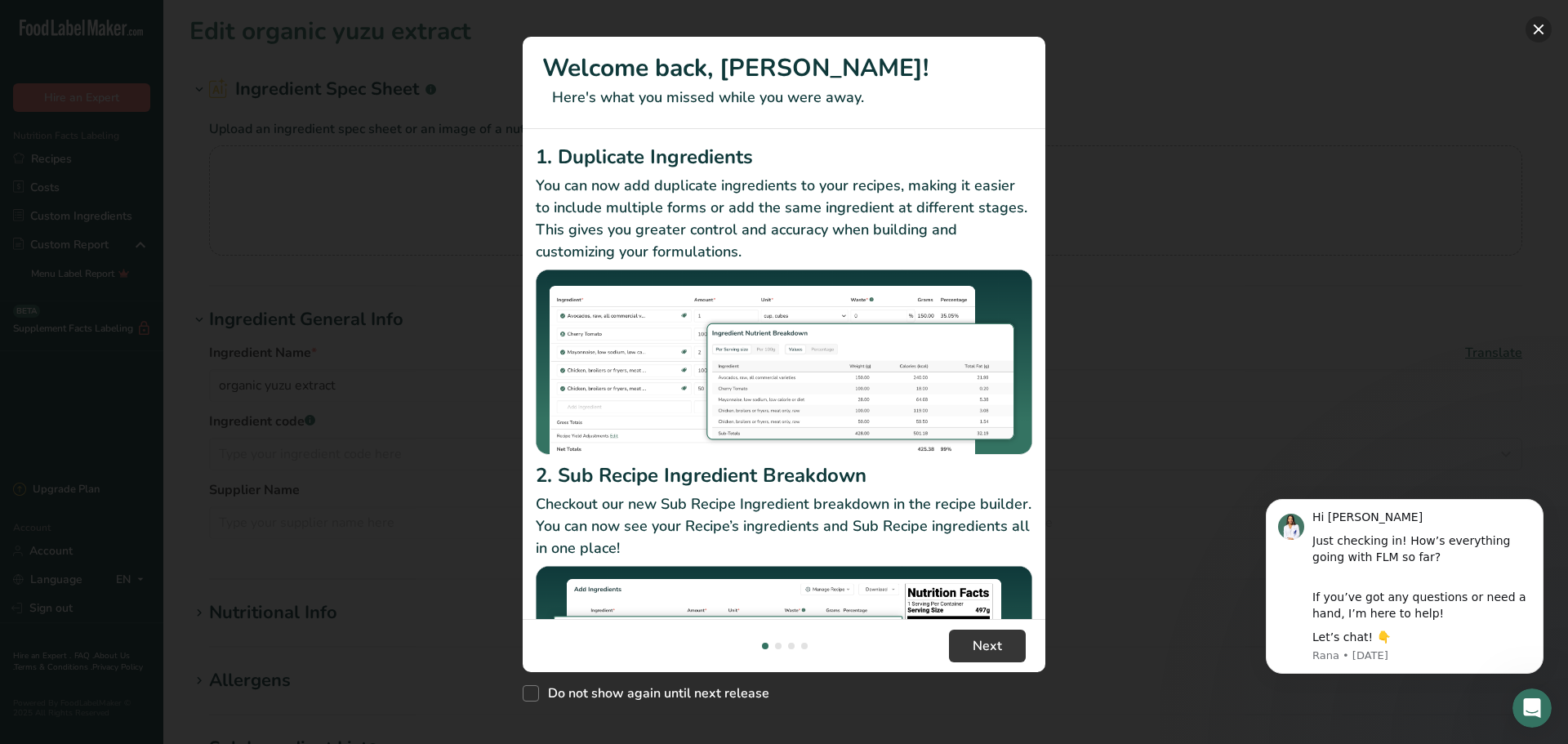
click at [1532, 34] on button "New Features" at bounding box center [1539, 29] width 26 height 26
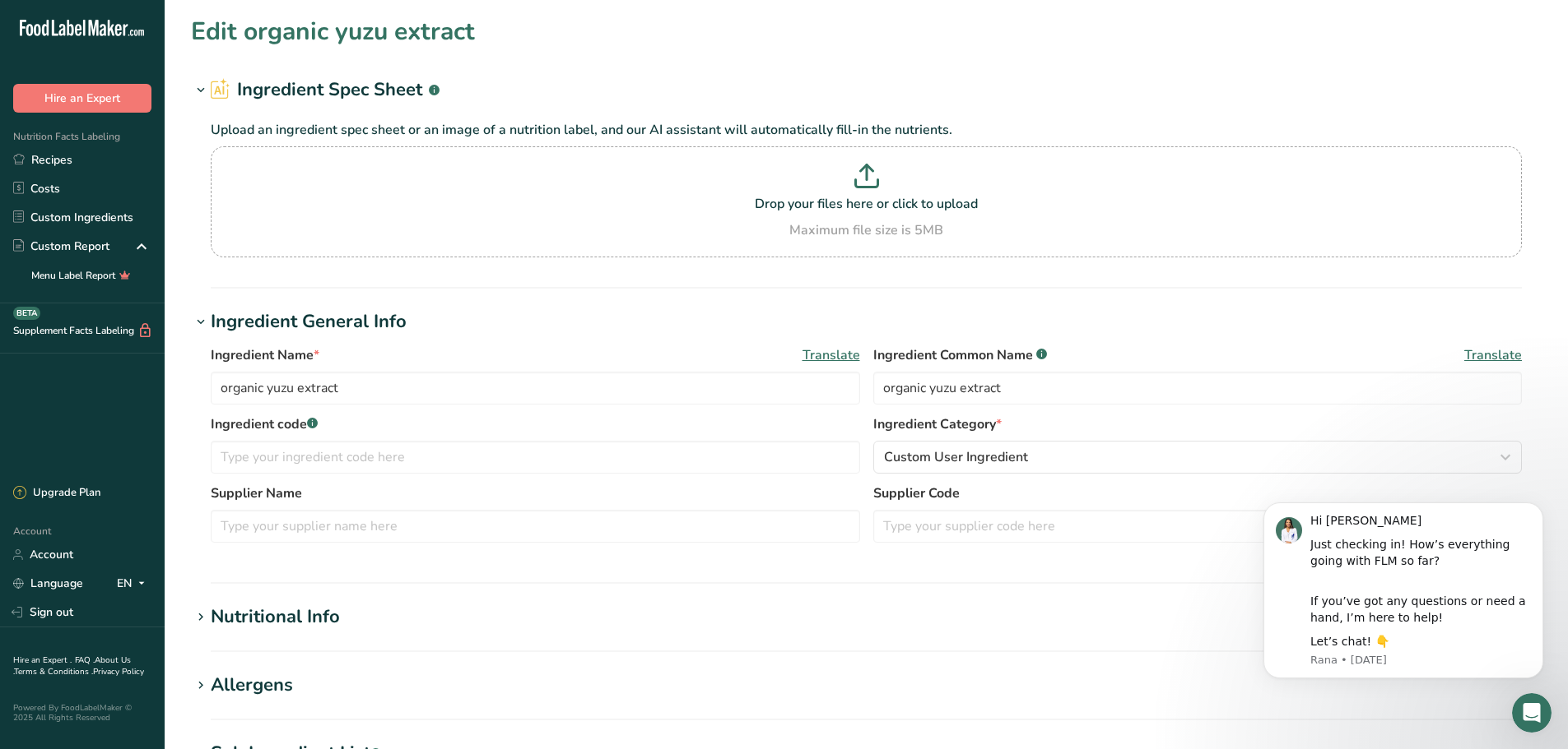
click at [553, 303] on section "Edit organic yuzu extract Ingredient Spec Sheet .a-a{fill:#347362;}.b-a{fill:#f…" at bounding box center [866, 604] width 1403 height 1209
click at [70, 159] on link "Recipes" at bounding box center [82, 159] width 164 height 28
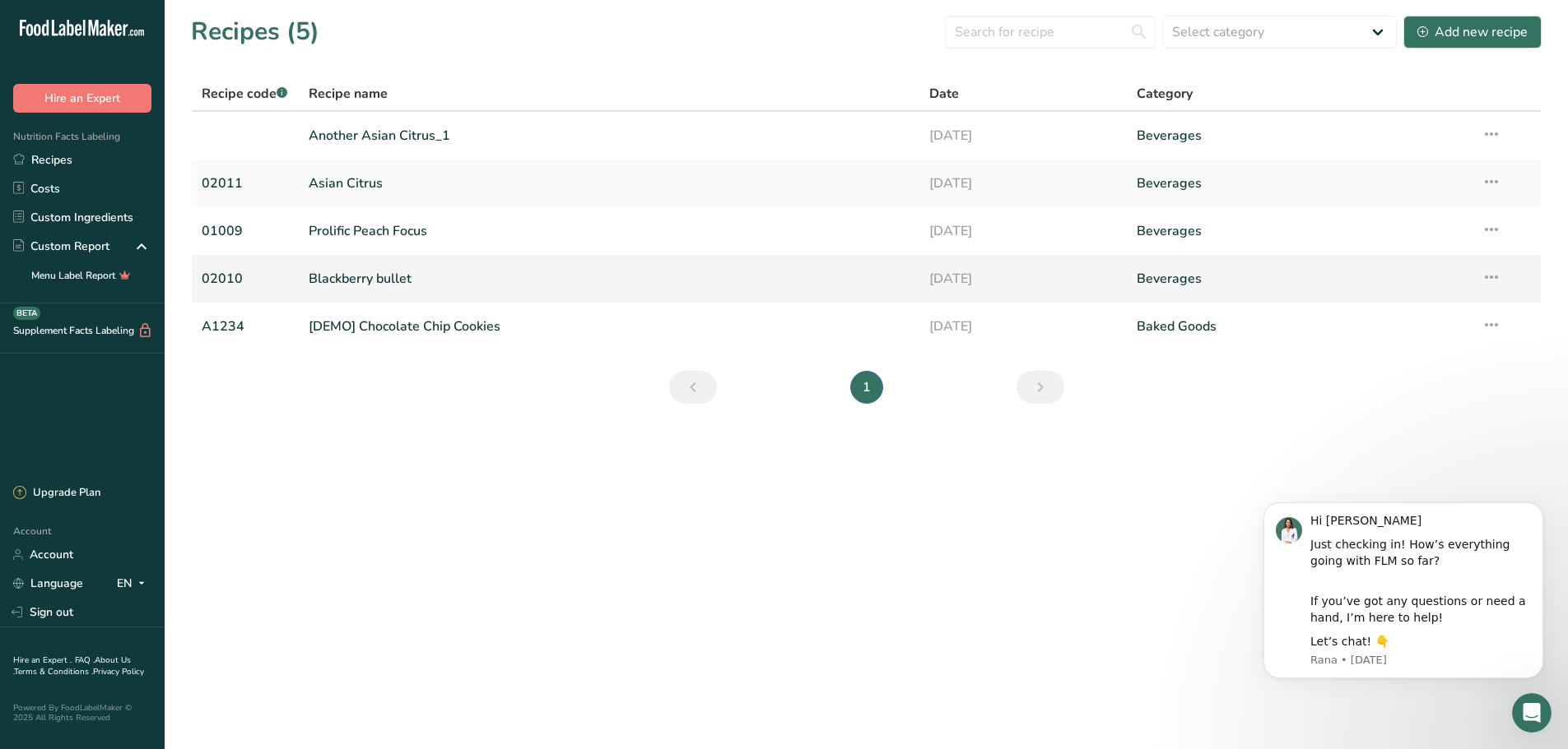
click at [397, 278] on link "Blackberry bullet" at bounding box center [608, 279] width 602 height 34
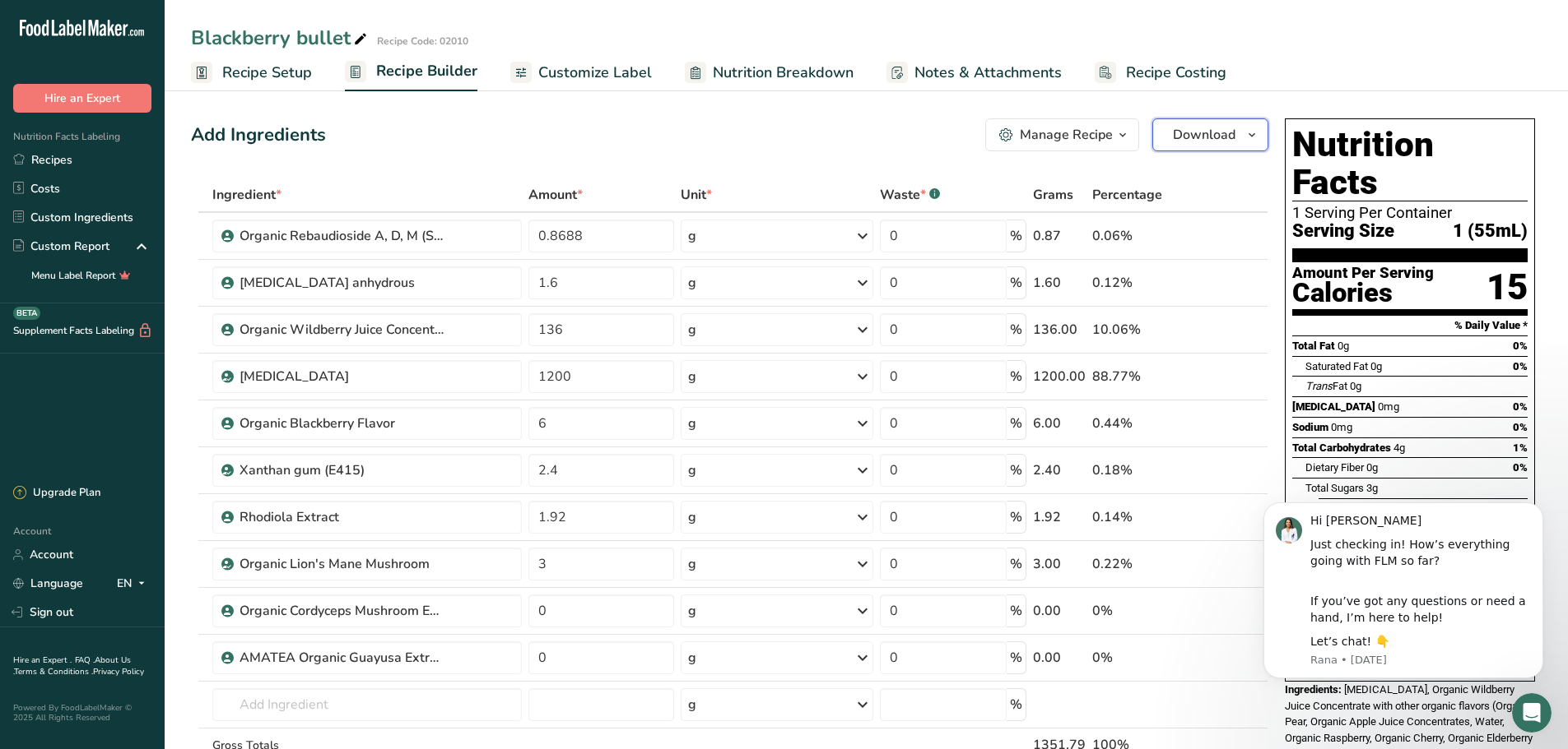
click at [1201, 137] on span "Download" at bounding box center [1204, 135] width 63 height 20
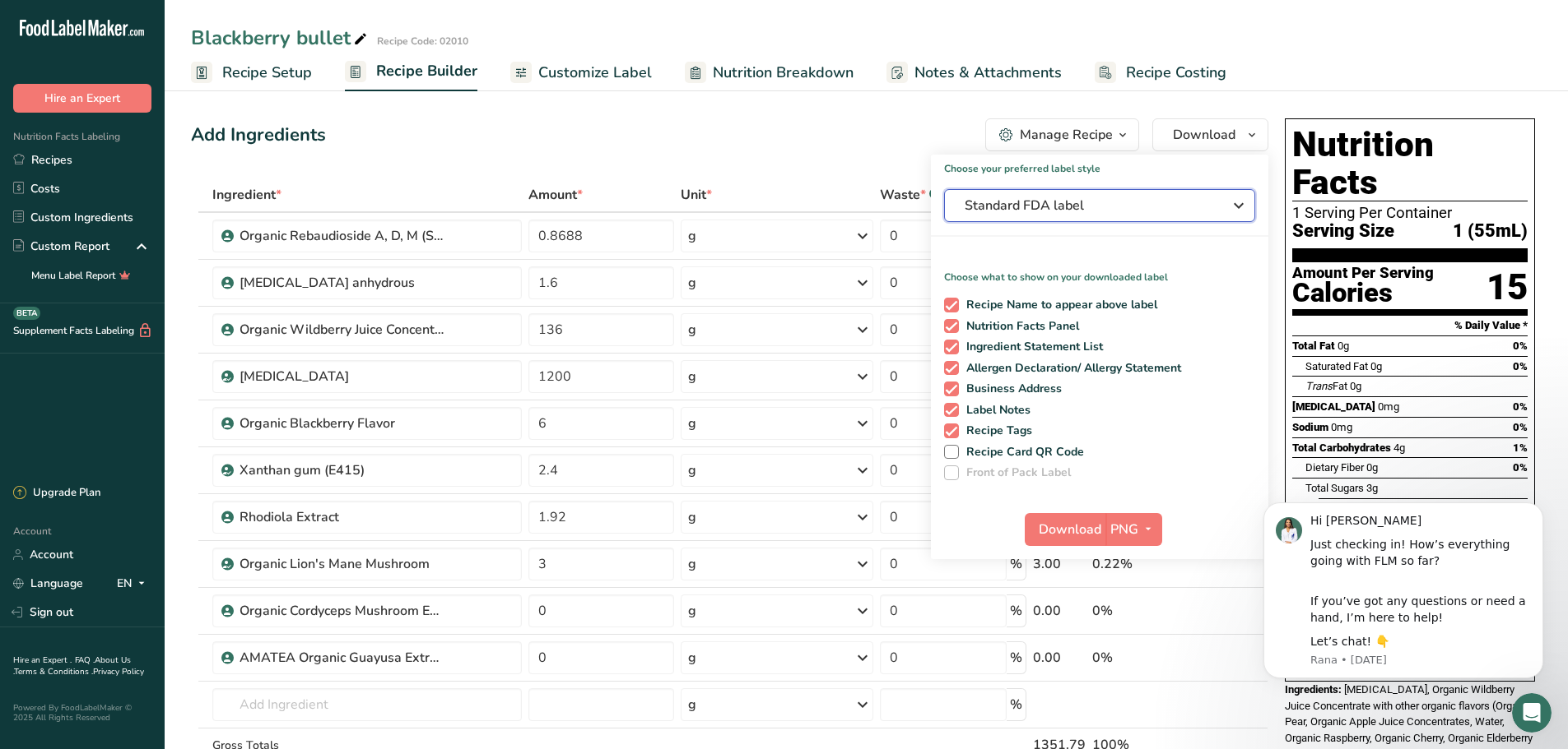
click at [1013, 202] on span "Standard FDA label" at bounding box center [1088, 205] width 246 height 20
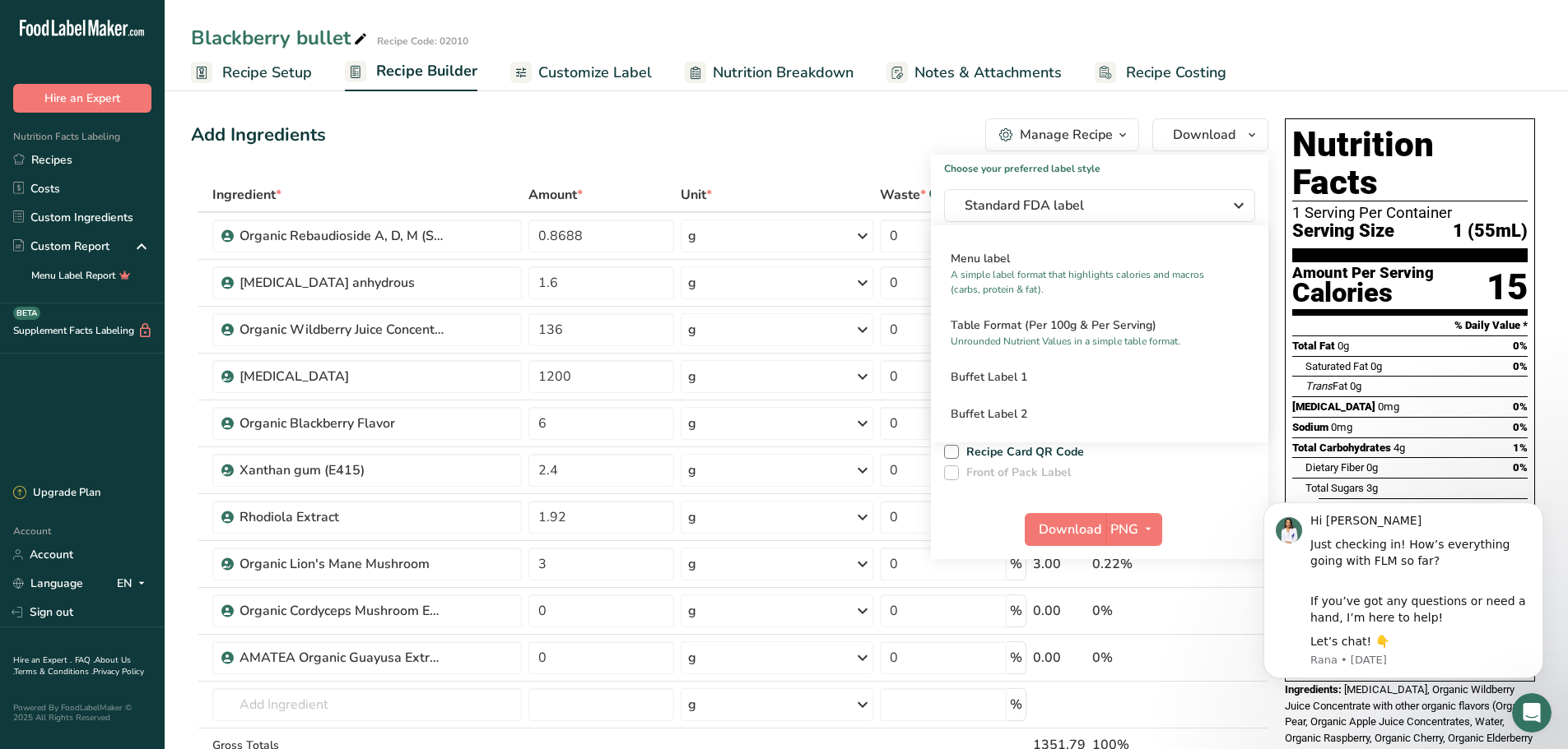
drag, startPoint x: 734, startPoint y: 135, endPoint x: 751, endPoint y: 135, distance: 17.0
click at [738, 135] on div "Add Ingredients Manage Recipe Delete Recipe Duplicate Recipe Scale Recipe Save …" at bounding box center [729, 135] width 1077 height 33
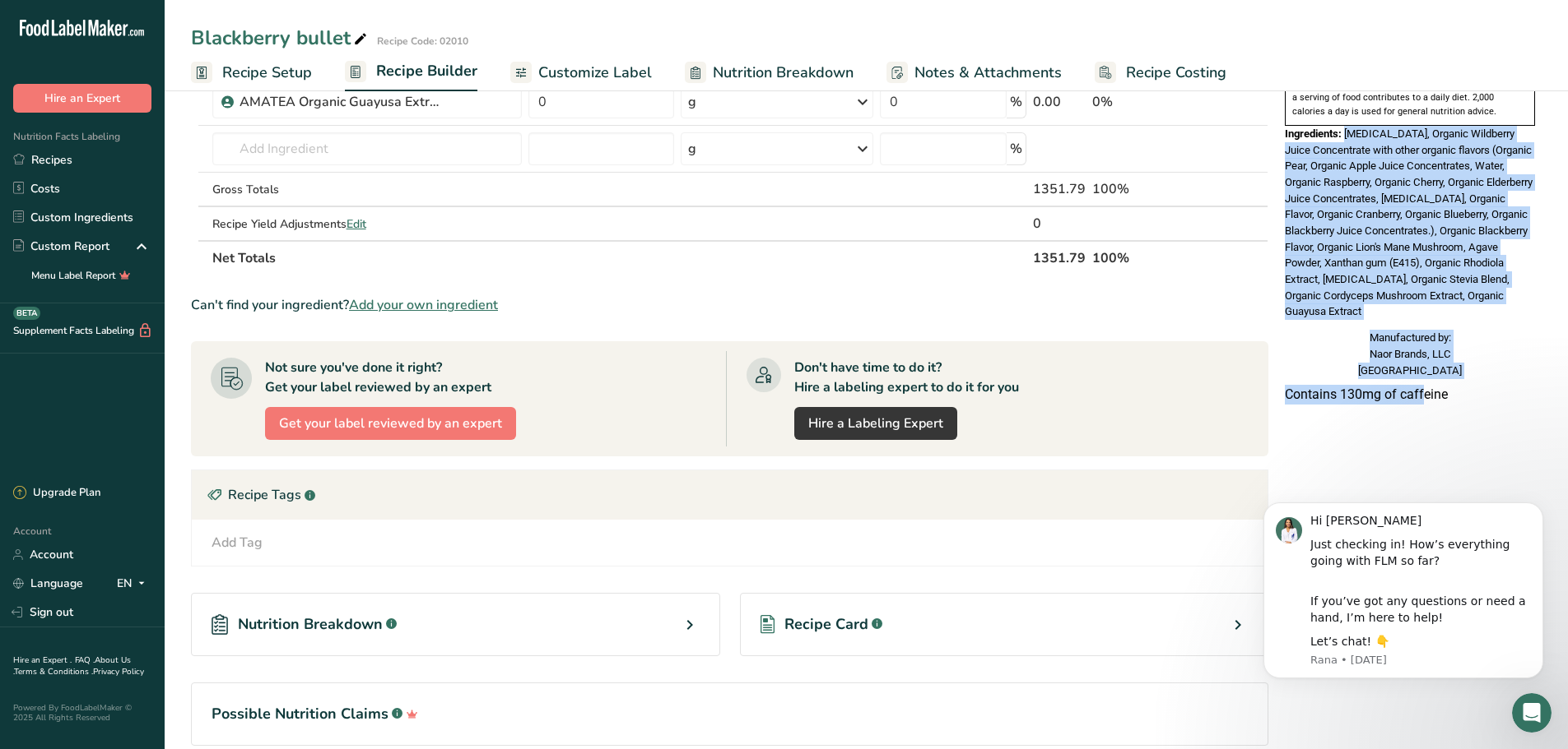
scroll to position [632, 0]
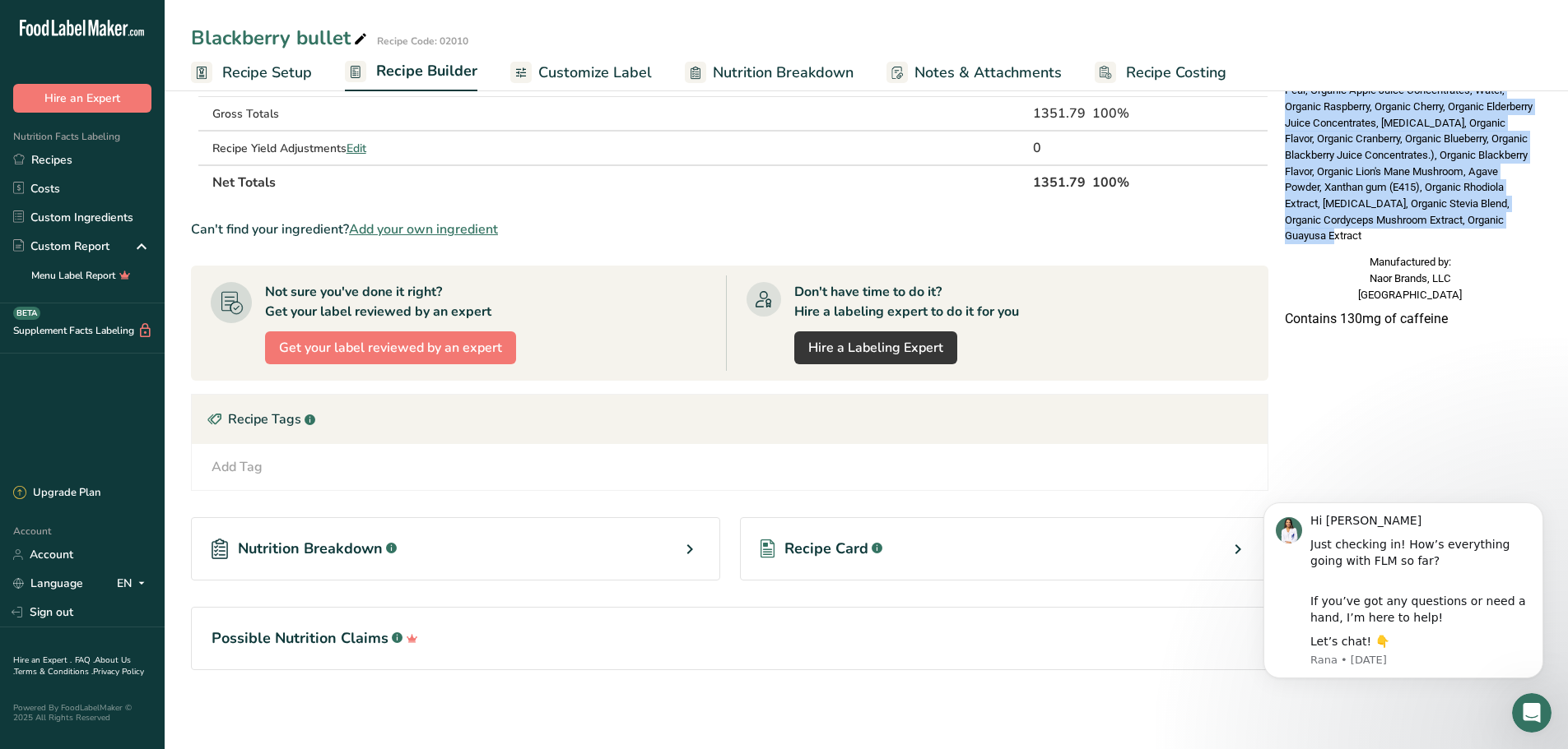
drag, startPoint x: 1345, startPoint y: 322, endPoint x: 1371, endPoint y: 197, distance: 127.7
click at [1371, 197] on div "Ingredients: [MEDICAL_DATA], Organic Wildberry Juice Concentrate with other org…" at bounding box center [1410, 147] width 250 height 195
click at [1370, 196] on div "Ingredients: [MEDICAL_DATA], Organic Wildberry Juice Concentrate with other org…" at bounding box center [1410, 147] width 250 height 195
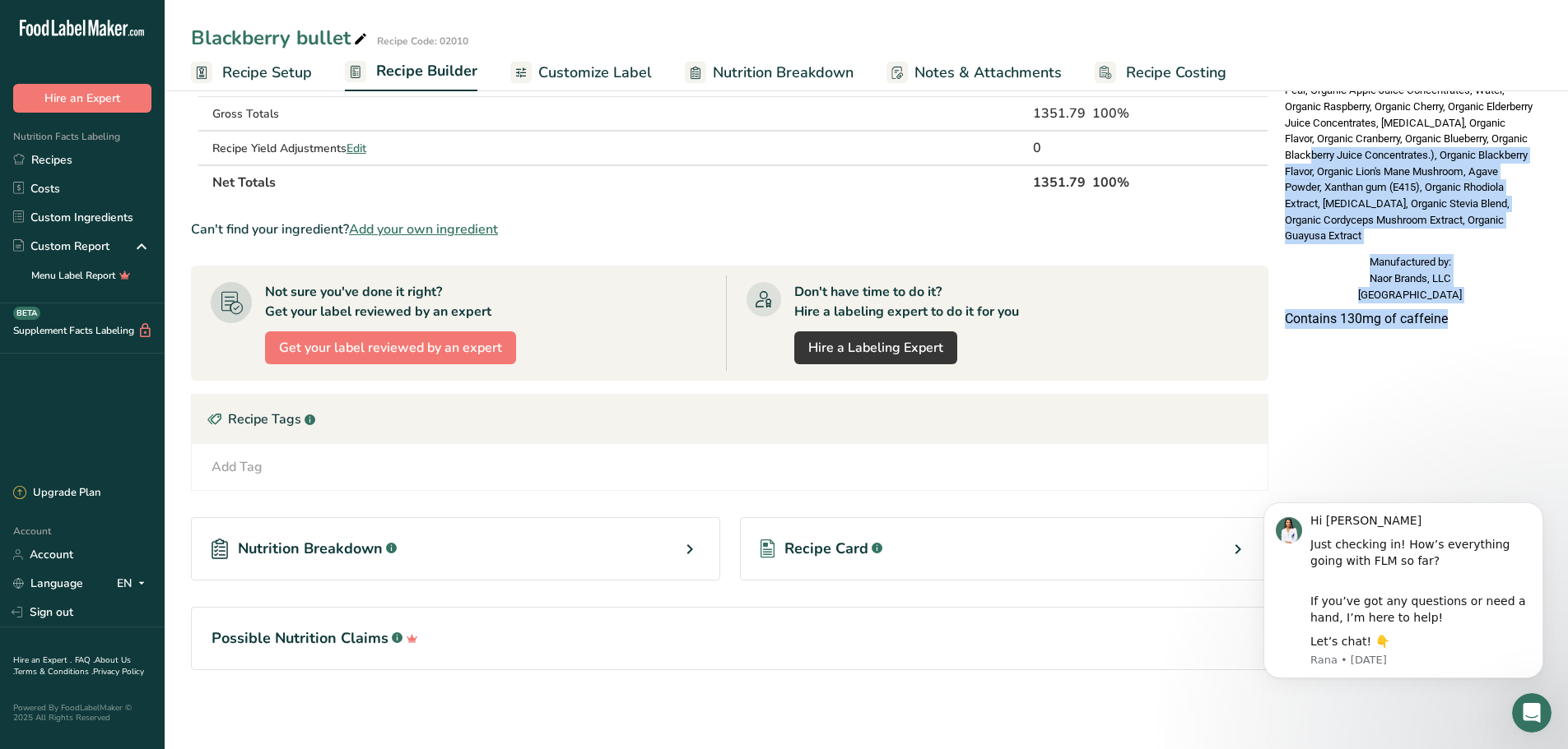
drag, startPoint x: 1488, startPoint y: 309, endPoint x: 1362, endPoint y: 127, distance: 221.4
click at [1325, 203] on span "[MEDICAL_DATA], Organic Wildberry Juice Concentrate with other organic flavors …" at bounding box center [1408, 147] width 247 height 191
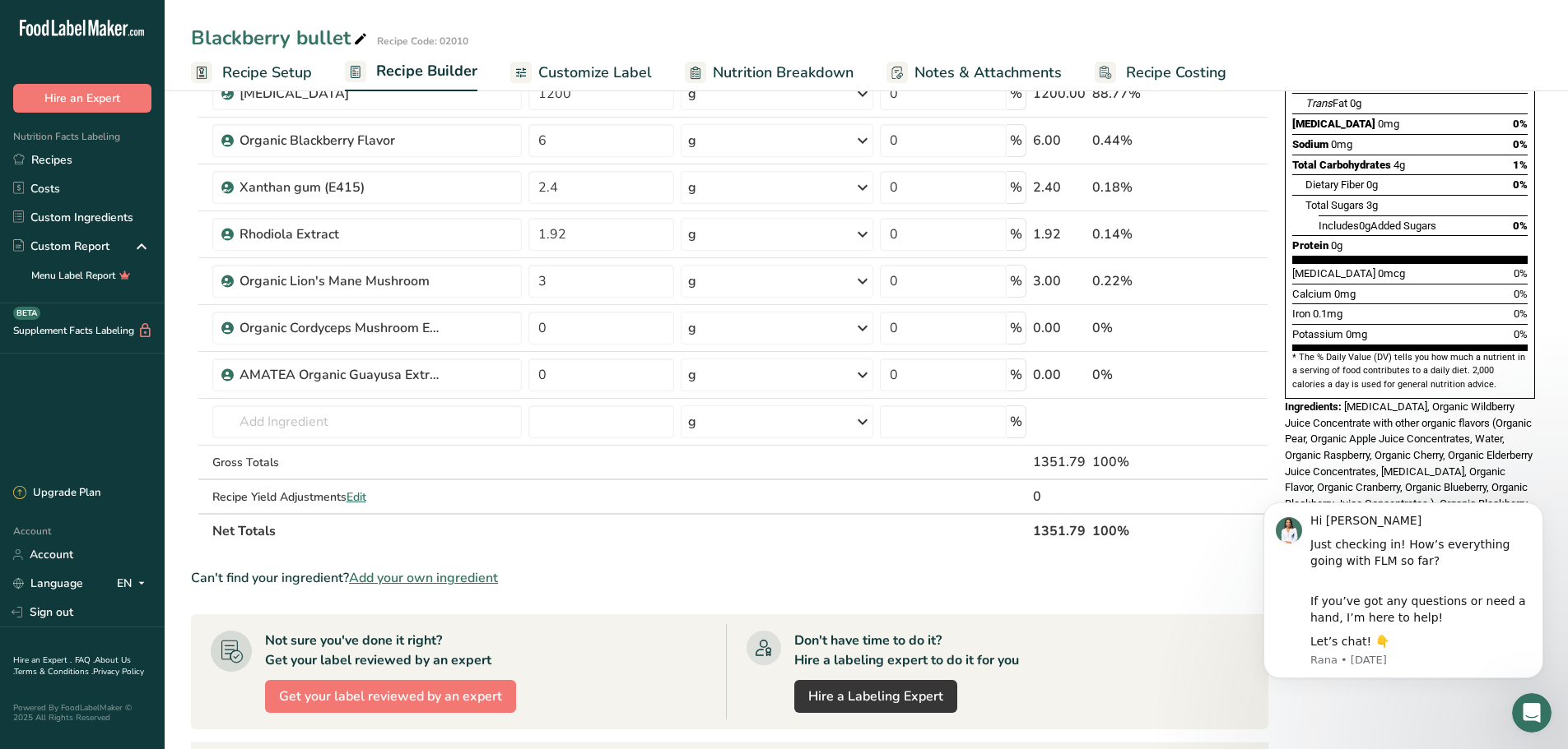
scroll to position [467, 0]
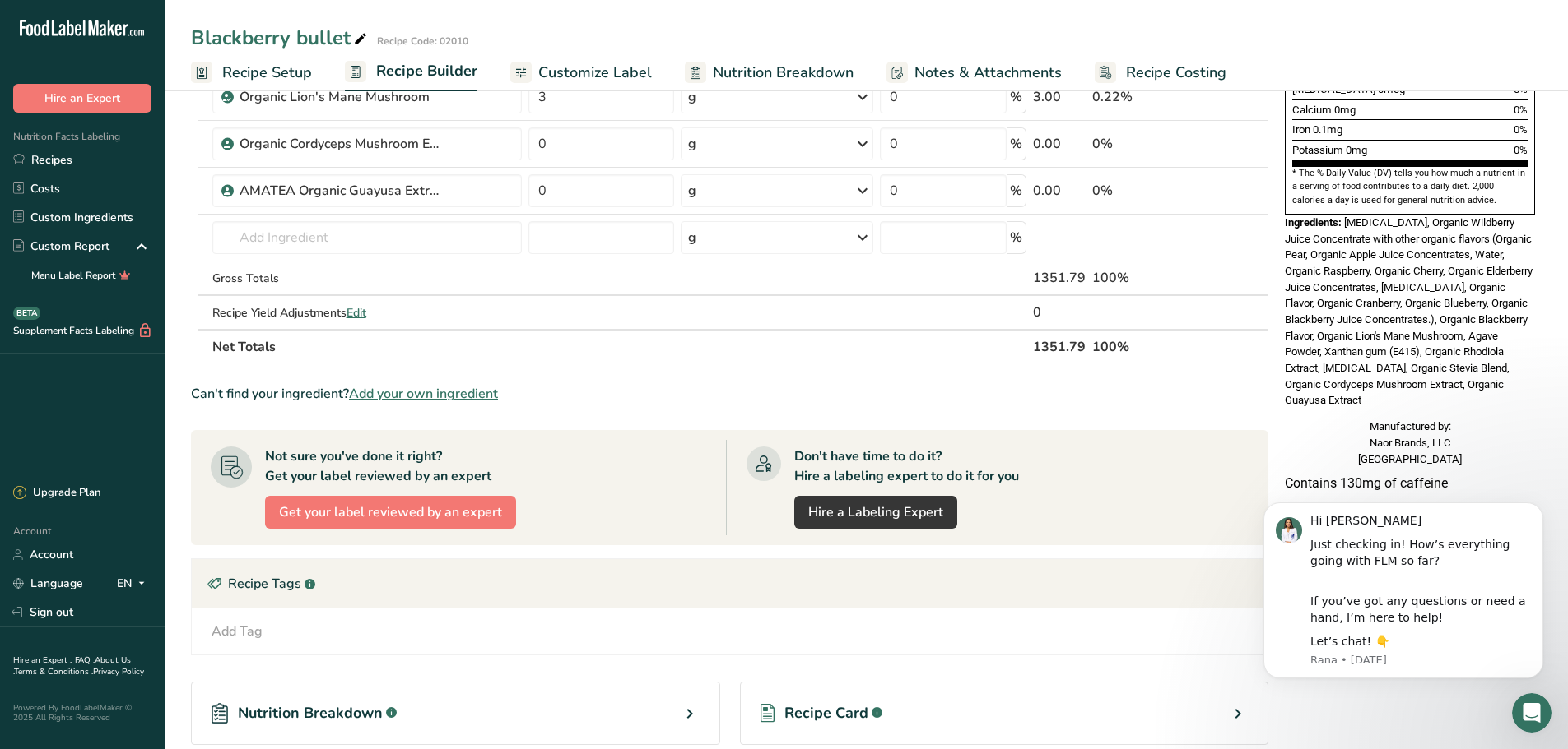
click at [1533, 714] on icon "Open Intercom Messenger" at bounding box center [1532, 713] width 12 height 13
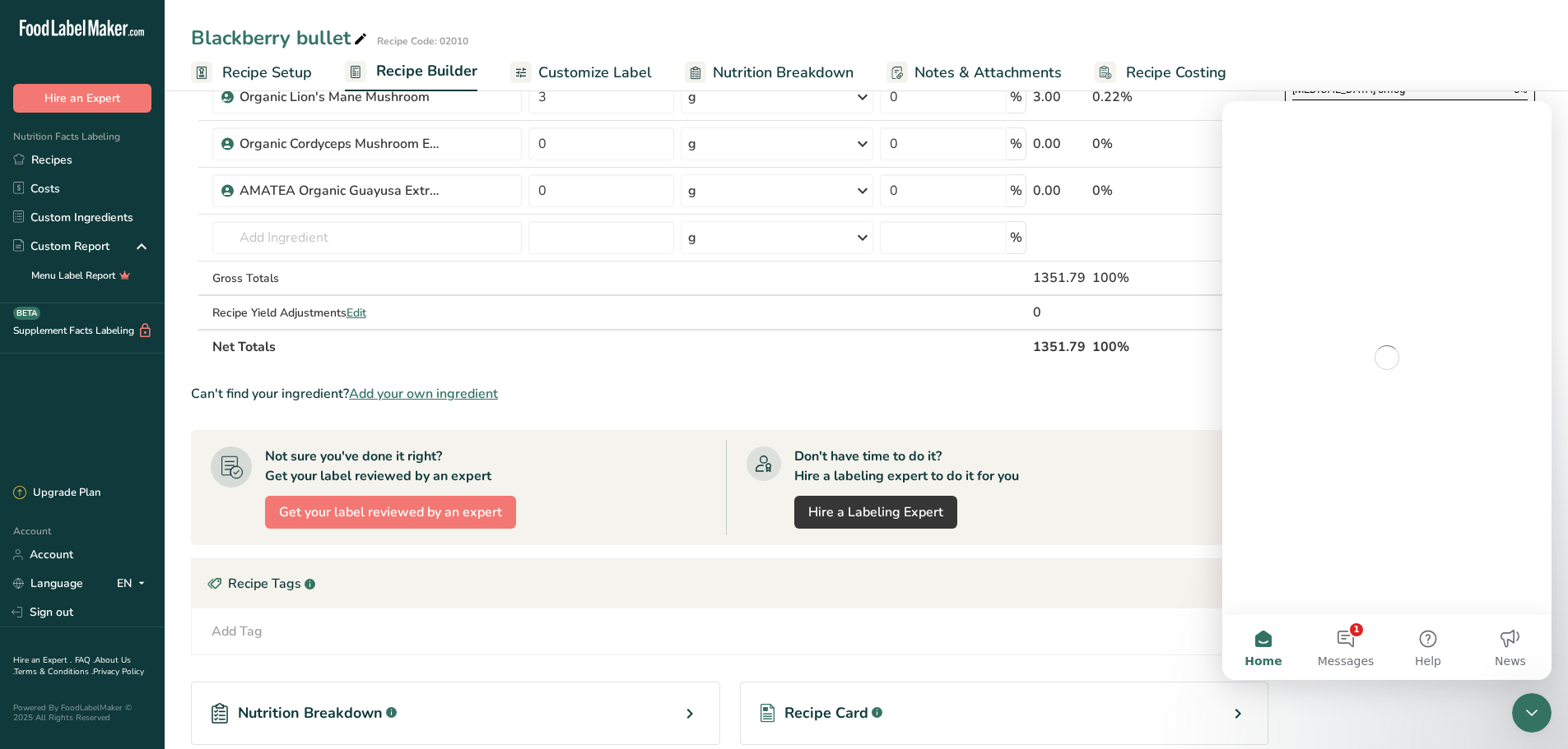
scroll to position [0, 0]
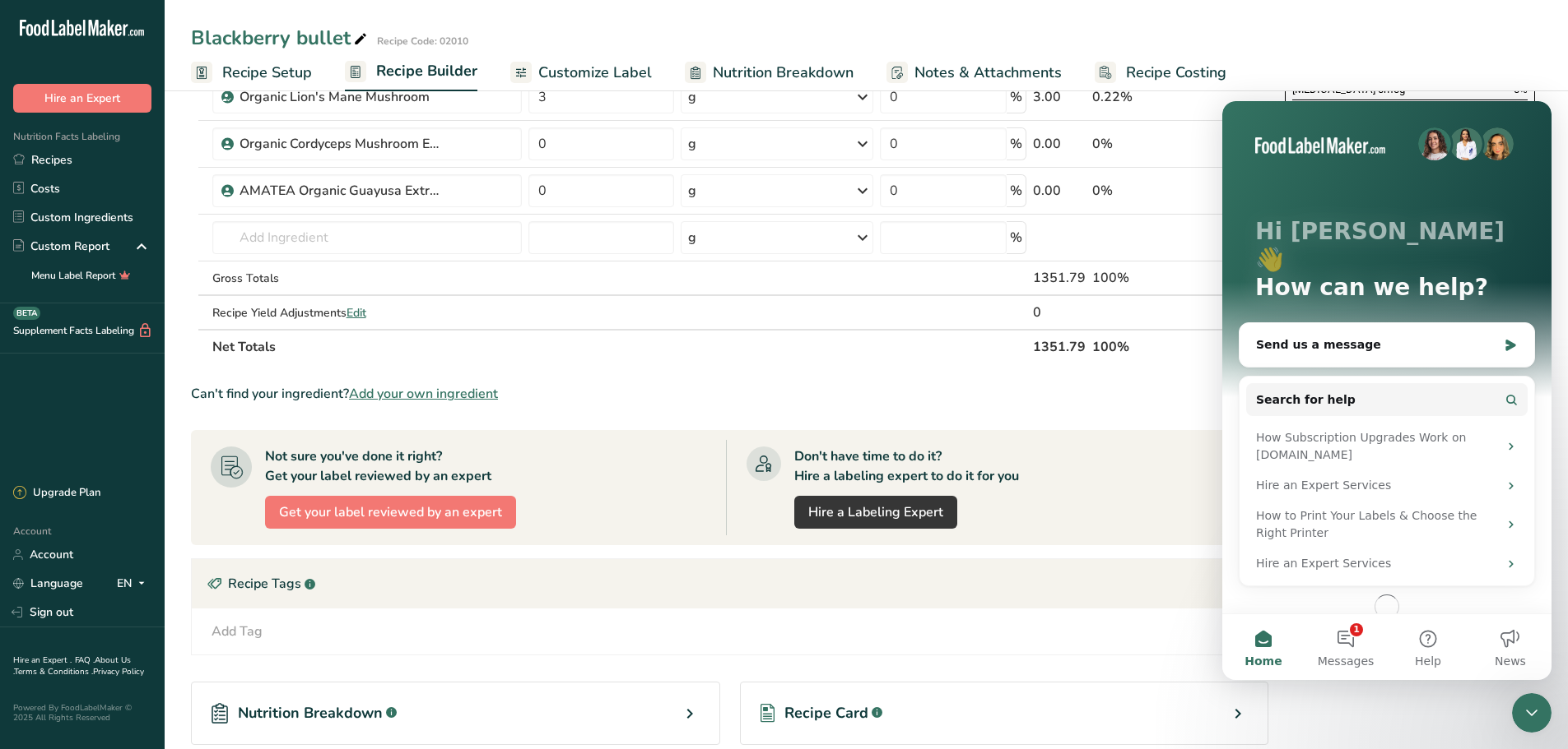
click at [1533, 714] on icon "Close Intercom Messenger" at bounding box center [1532, 713] width 12 height 7
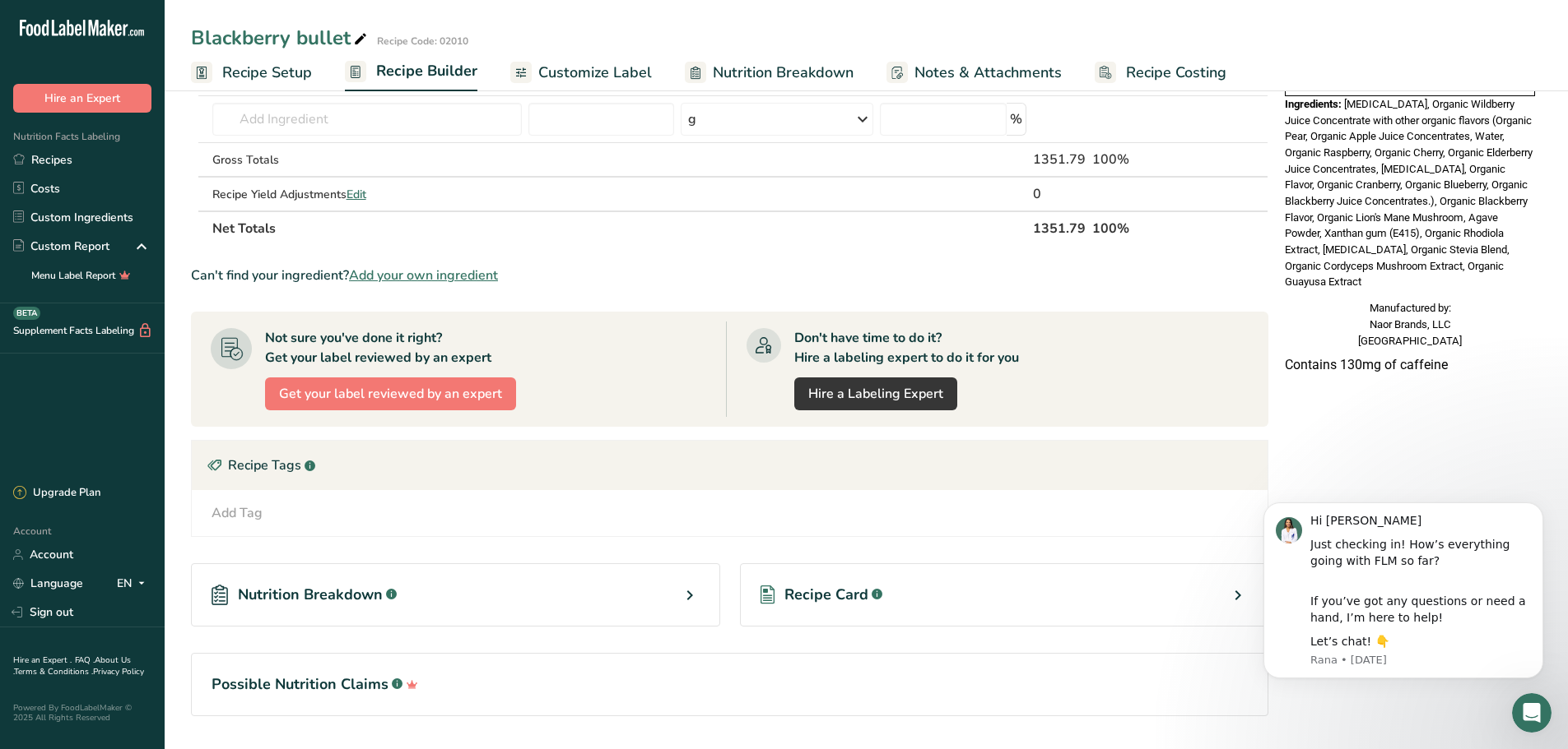
scroll to position [550, 0]
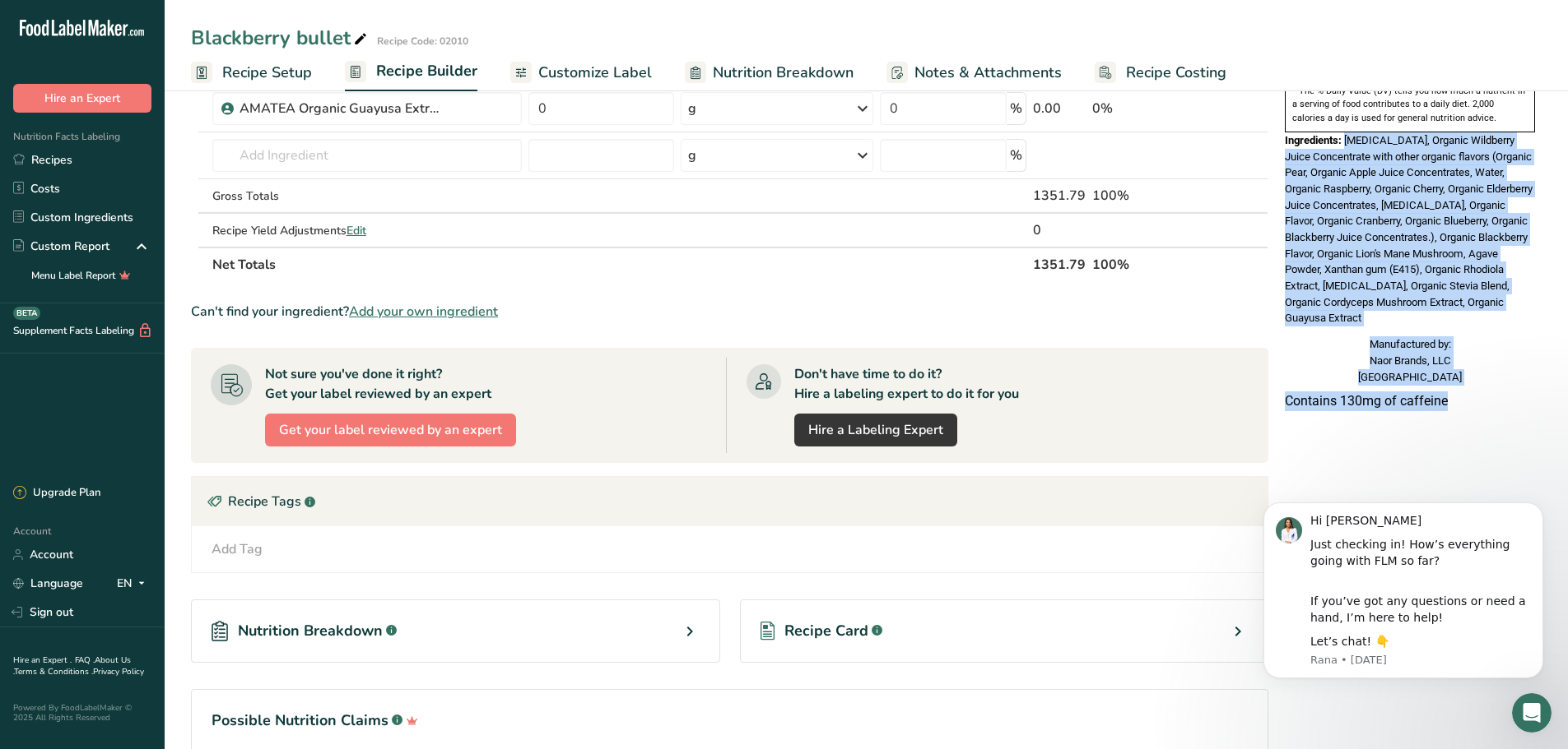
drag, startPoint x: 1345, startPoint y: 99, endPoint x: 1450, endPoint y: 385, distance: 304.7
copy div "[MEDICAL_DATA], Organic Wildberry Juice Concentrate with other organic flavors …"
